Goal: Task Accomplishment & Management: Manage account settings

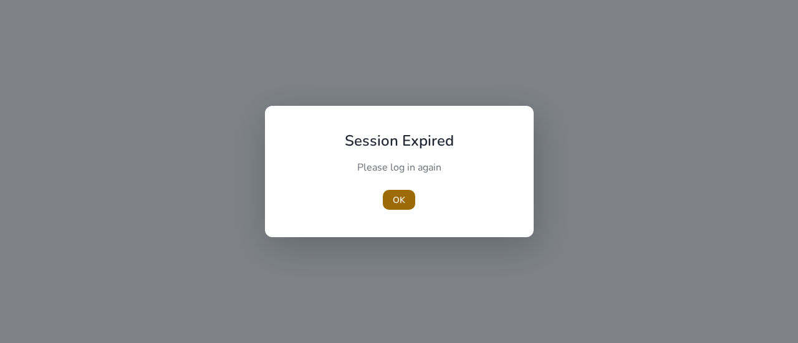
click at [396, 204] on span "OK" at bounding box center [399, 200] width 12 height 13
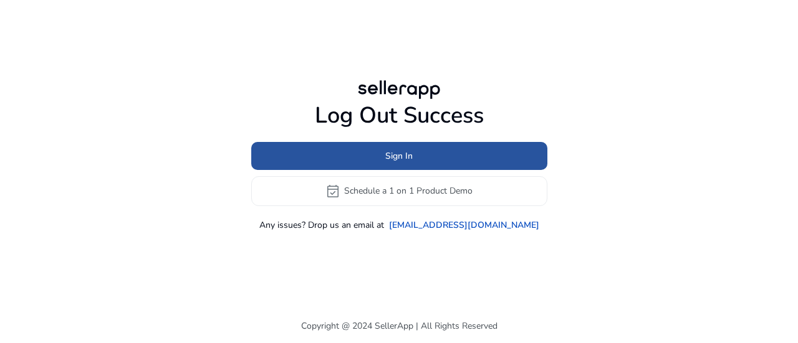
click at [445, 161] on span at bounding box center [399, 156] width 296 height 30
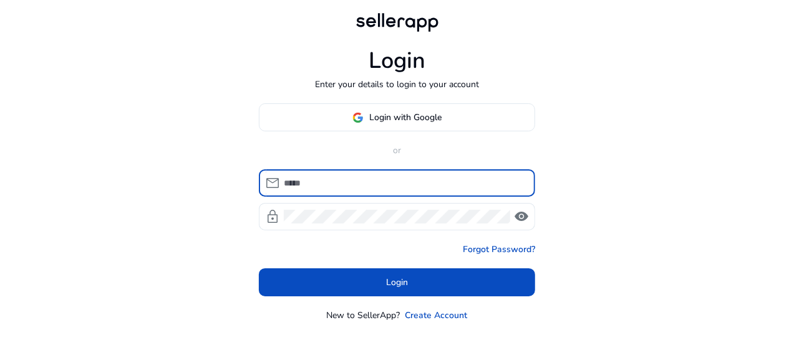
type input "**********"
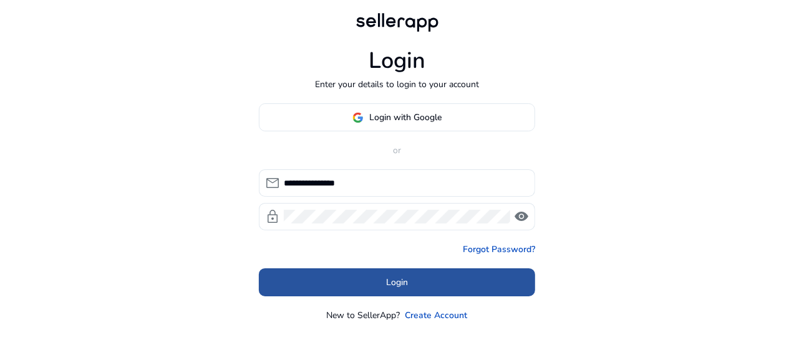
click at [416, 286] on span at bounding box center [397, 283] width 276 height 30
